Goal: Task Accomplishment & Management: Use online tool/utility

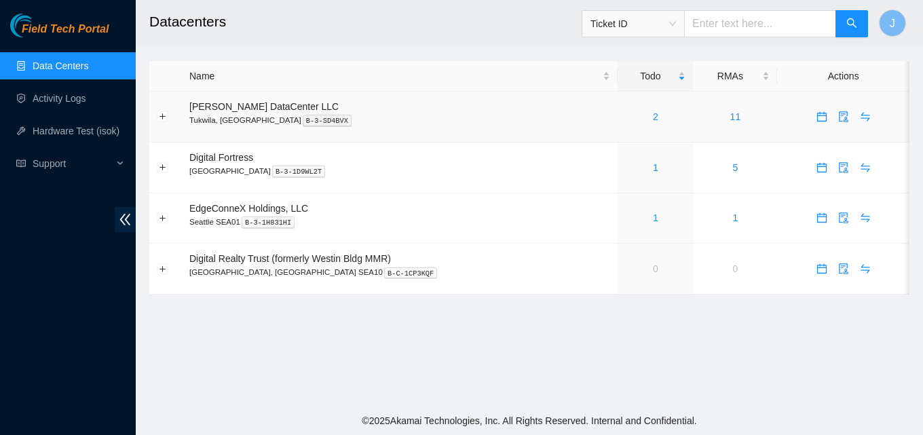
click at [633, 111] on div "2" at bounding box center [655, 116] width 60 height 15
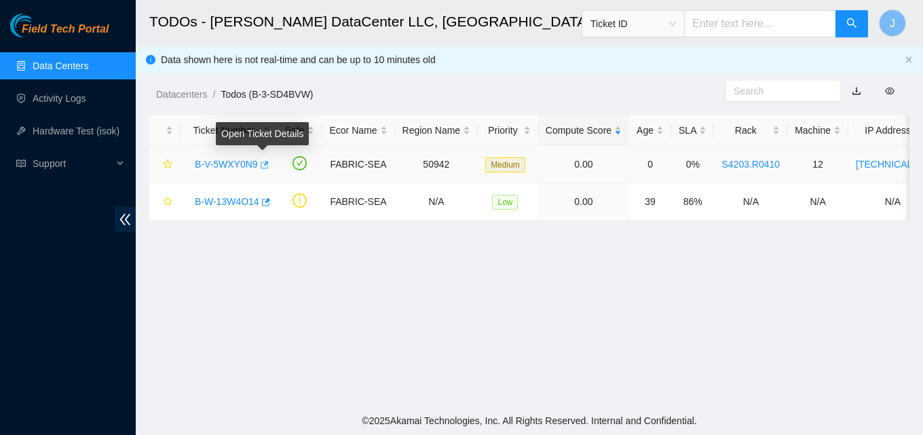
click at [263, 164] on icon "button" at bounding box center [265, 164] width 8 height 7
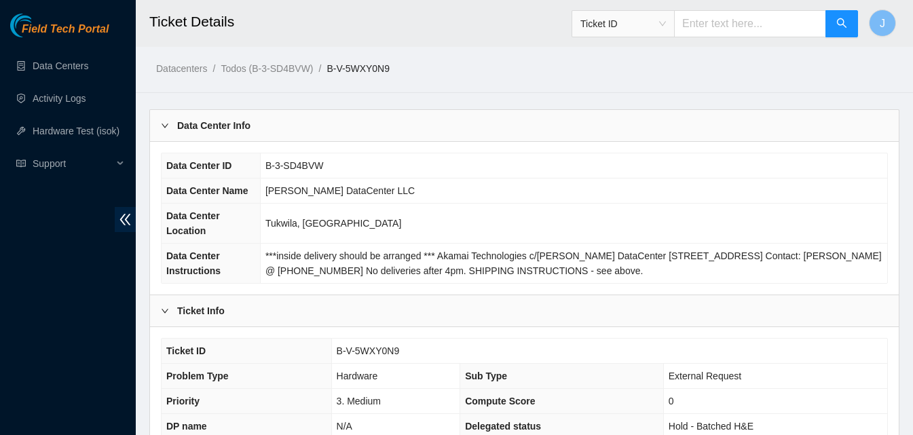
click at [680, 213] on td "Tukwila, [GEOGRAPHIC_DATA]" at bounding box center [573, 224] width 627 height 40
click at [0, 310] on div "Field Tech Portal Data Centers Activity Logs Hardware Test (isok) Support" at bounding box center [68, 225] width 136 height 422
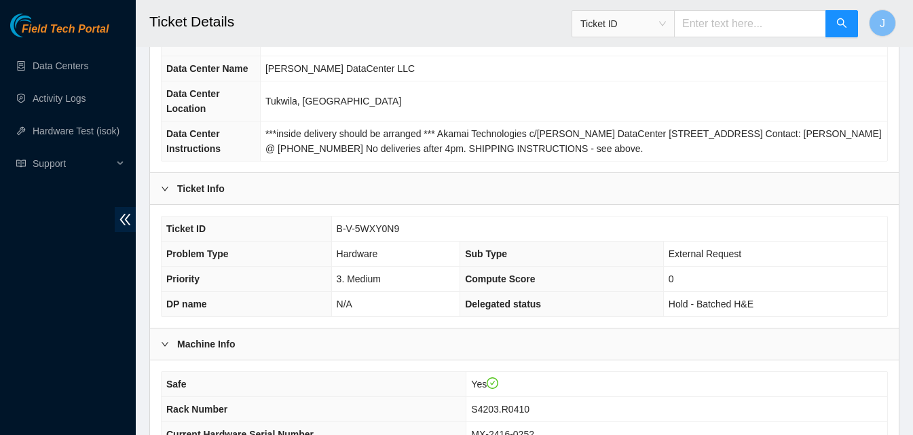
scroll to position [407, 0]
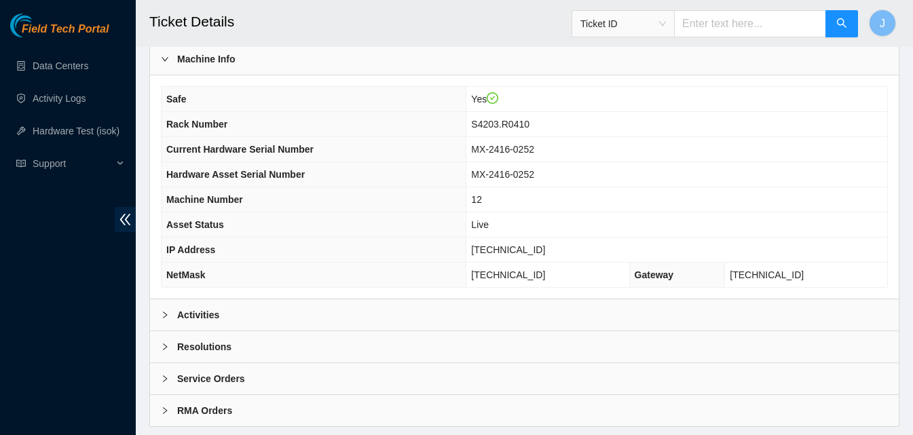
drag, startPoint x: 303, startPoint y: 320, endPoint x: 392, endPoint y: 271, distance: 101.5
click at [303, 319] on div "Activities" at bounding box center [524, 314] width 749 height 31
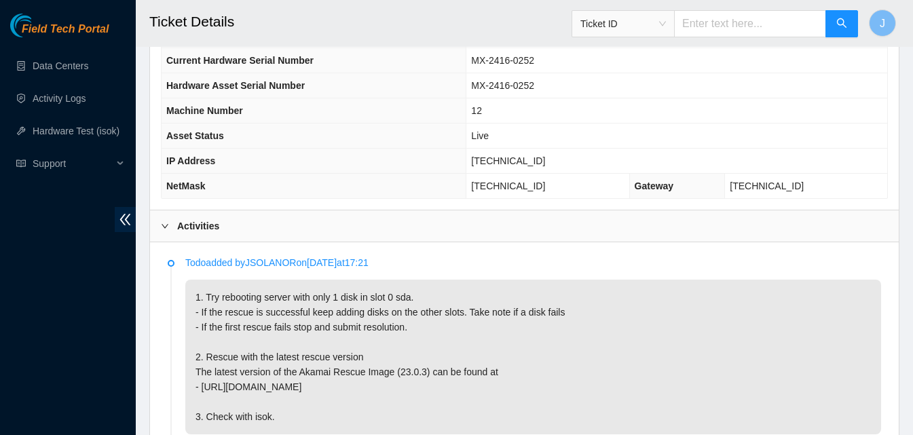
scroll to position [475, 0]
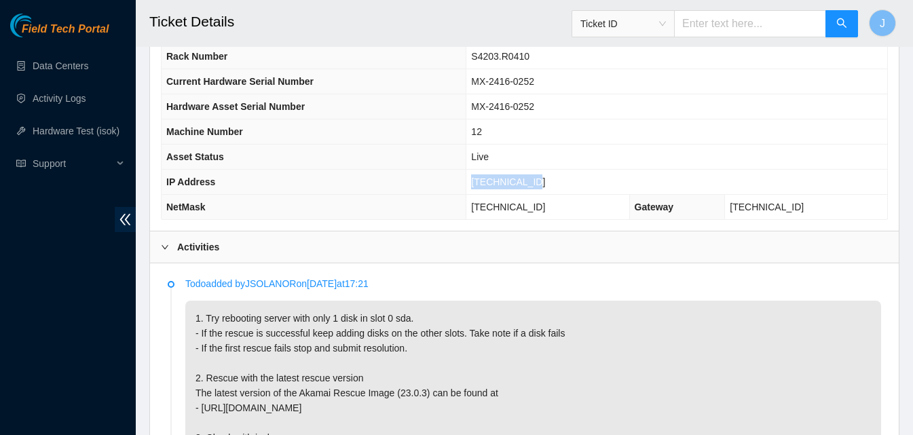
drag, startPoint x: 577, startPoint y: 182, endPoint x: 466, endPoint y: 182, distance: 110.7
click at [466, 182] on tr "IP Address [TECHNICAL_ID]" at bounding box center [525, 182] width 726 height 25
copy tr "[TECHNICAL_ID]"
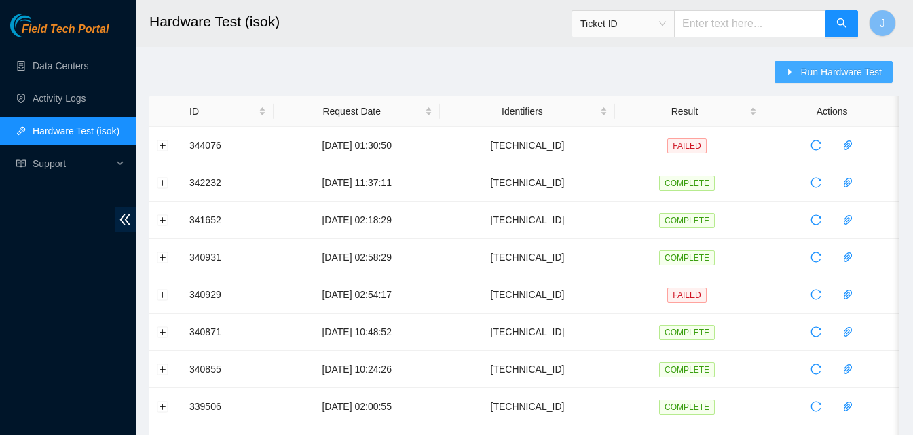
click at [870, 73] on span "Run Hardware Test" at bounding box center [840, 72] width 81 height 15
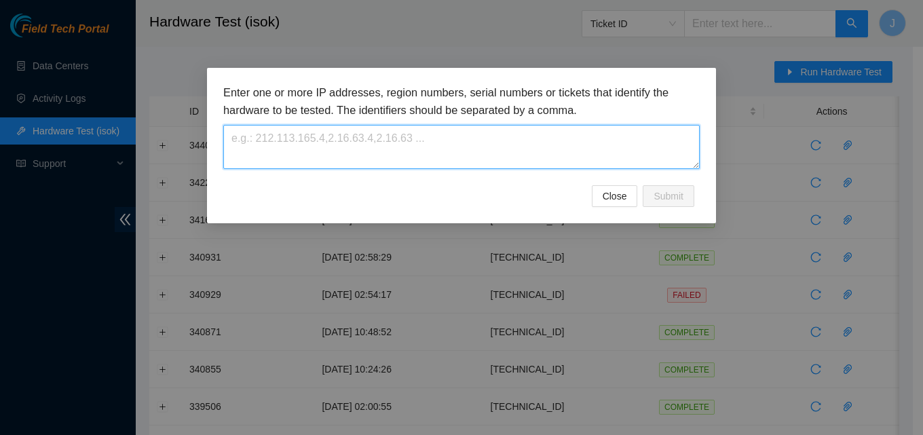
click at [306, 134] on textarea at bounding box center [461, 147] width 477 height 44
paste textarea "[TECHNICAL_ID]"
type textarea "[TECHNICAL_ID]"
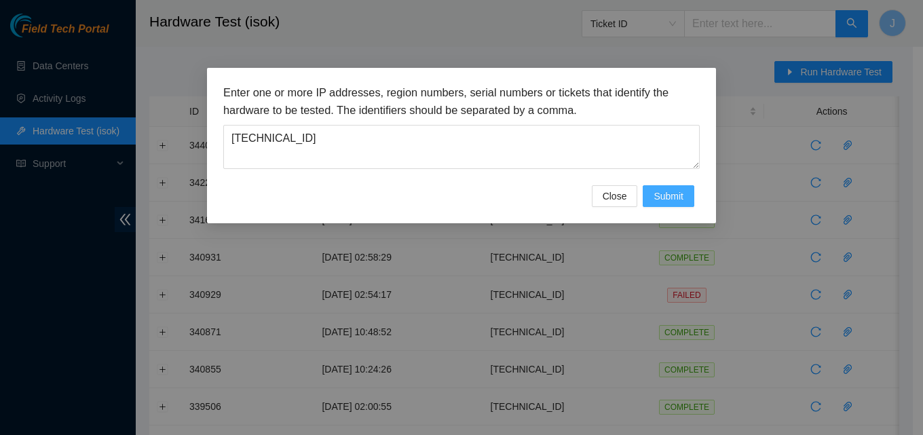
click at [670, 194] on span "Submit" at bounding box center [669, 196] width 30 height 15
